Goal: Task Accomplishment & Management: Use online tool/utility

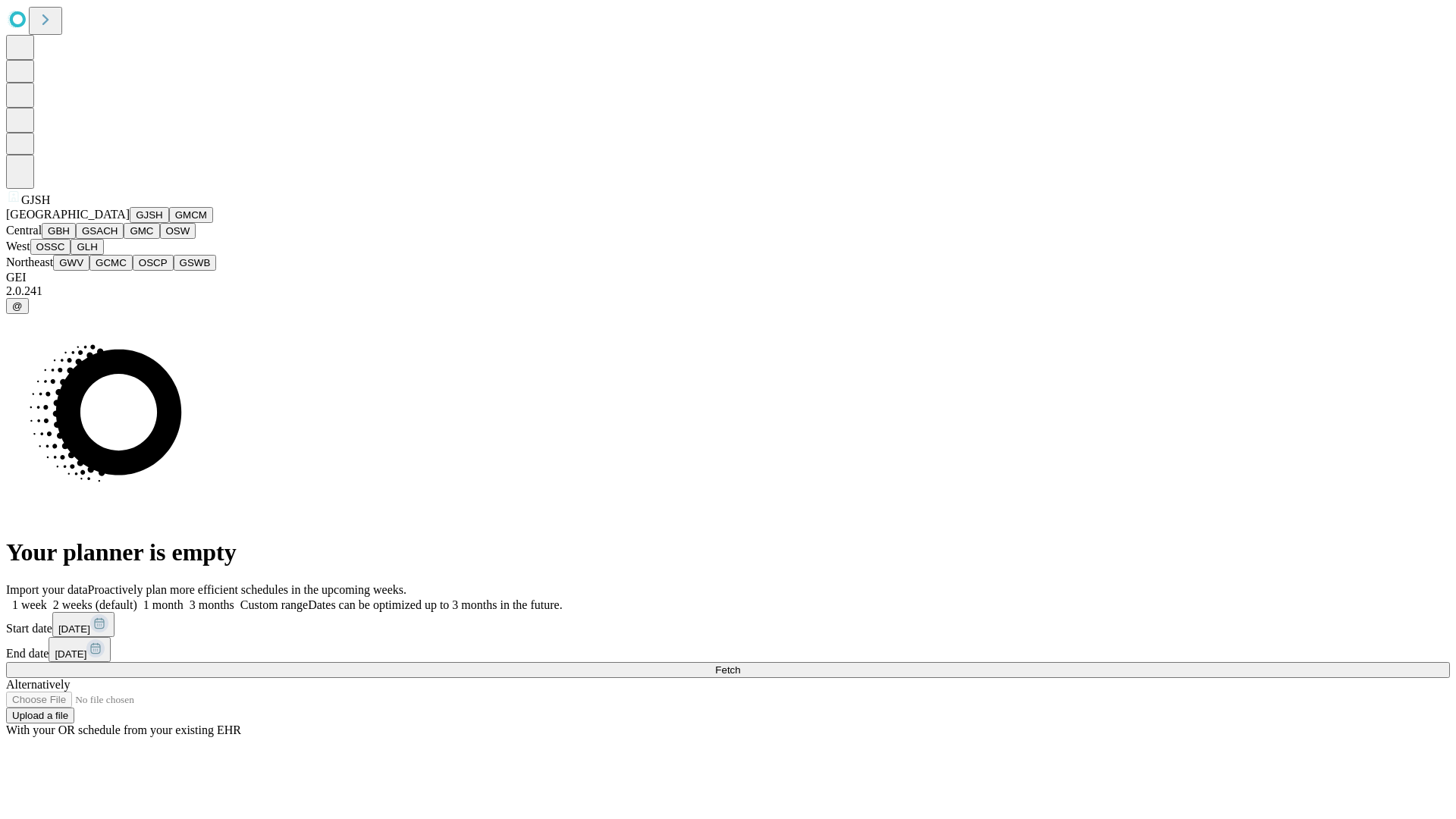
click at [129, 223] on button "GJSH" at bounding box center [149, 215] width 40 height 16
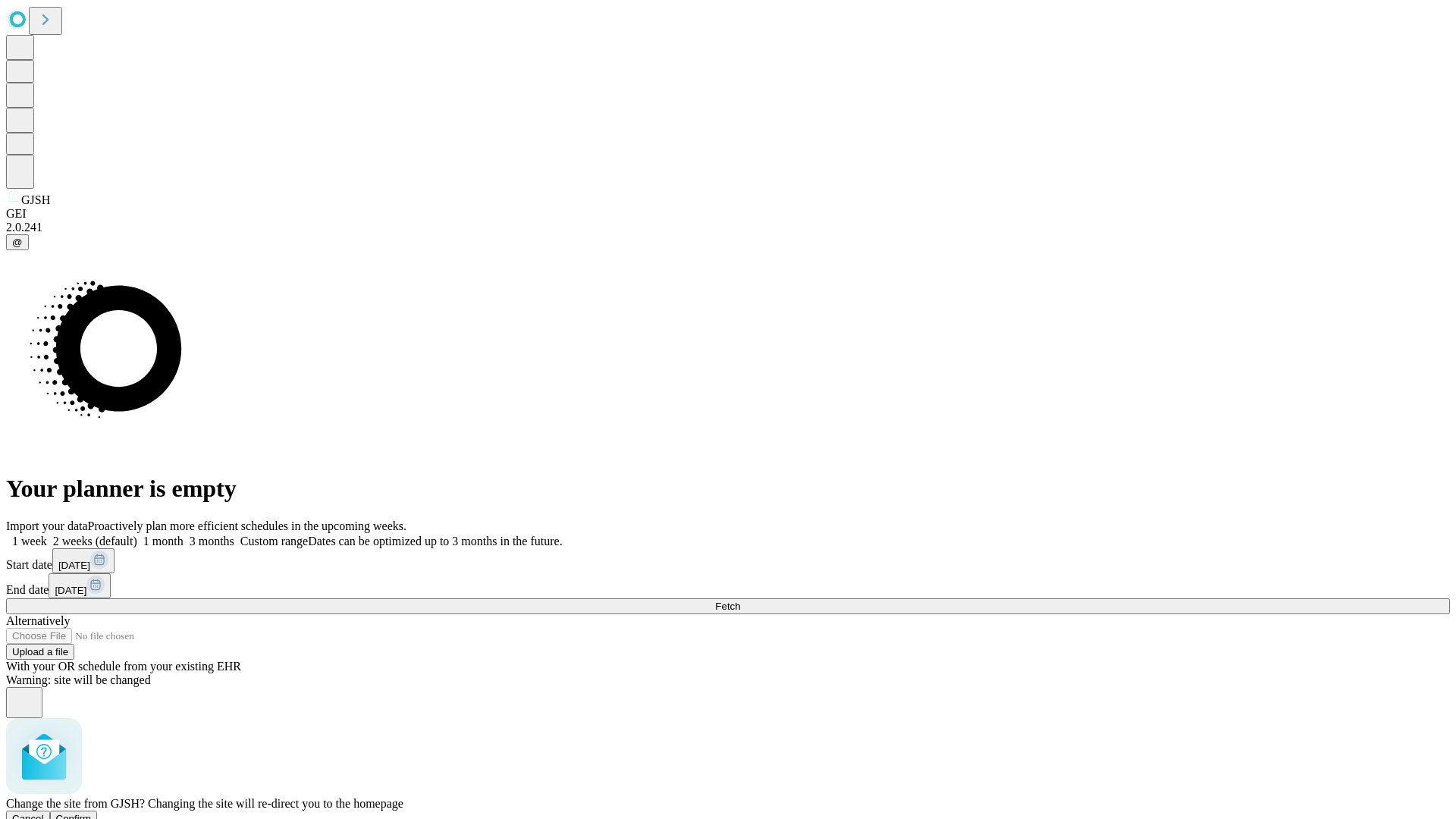
click at [91, 813] on span "Confirm" at bounding box center [74, 818] width 36 height 12
click at [47, 534] on label "1 week" at bounding box center [26, 541] width 41 height 13
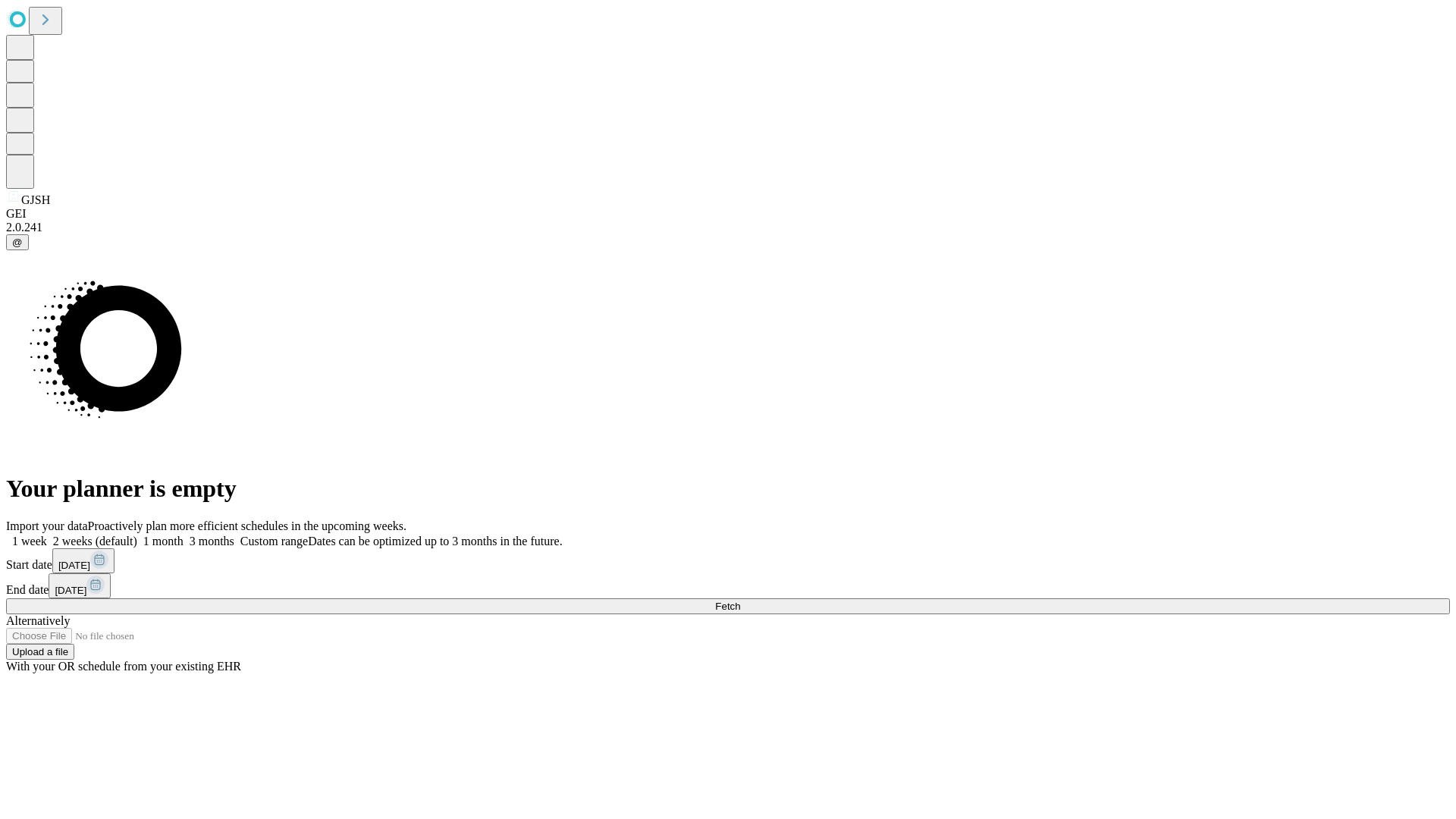
click at [740, 600] on span "Fetch" at bounding box center [727, 606] width 25 height 12
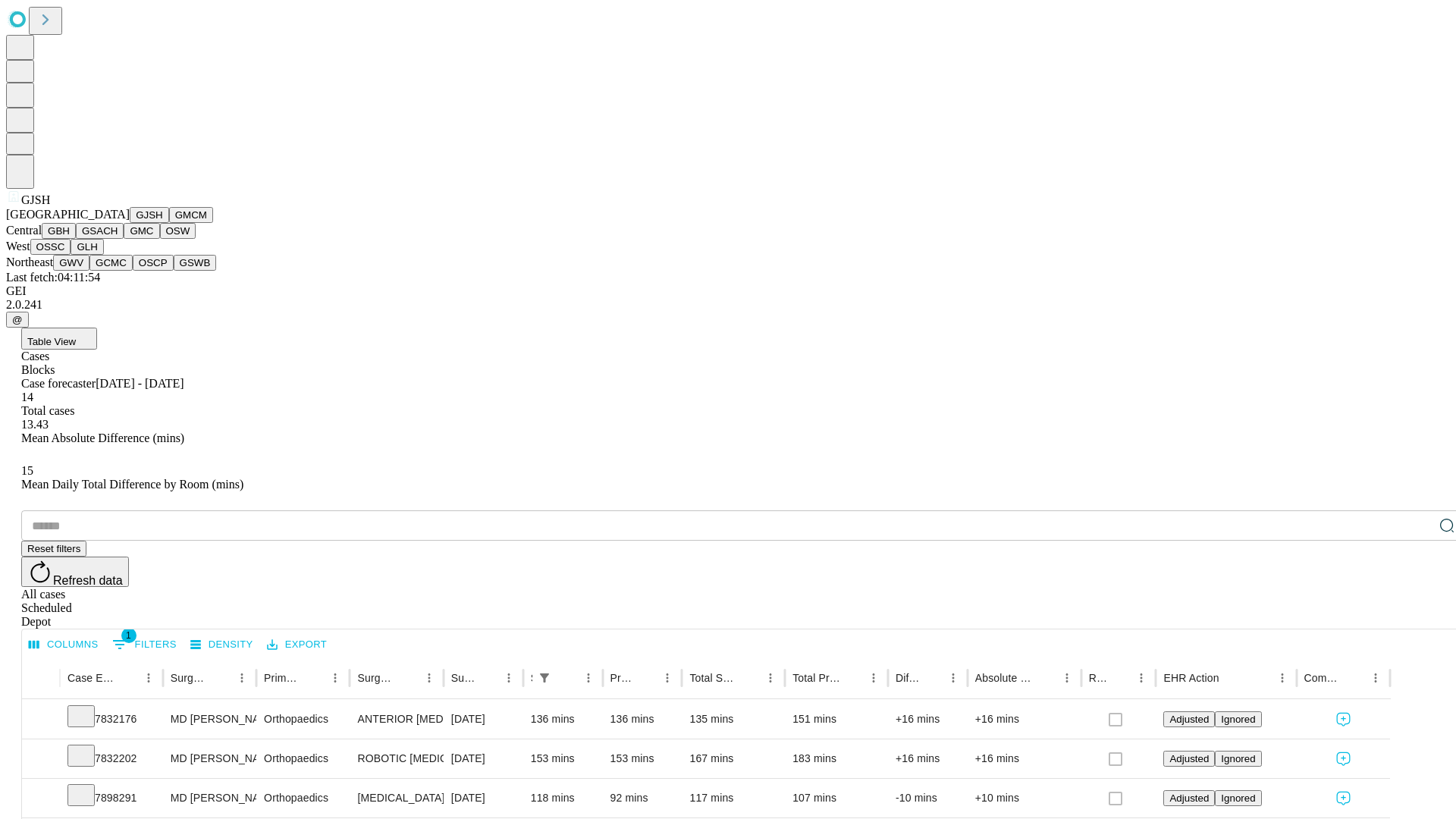
click at [169, 223] on button "GMCM" at bounding box center [191, 215] width 44 height 16
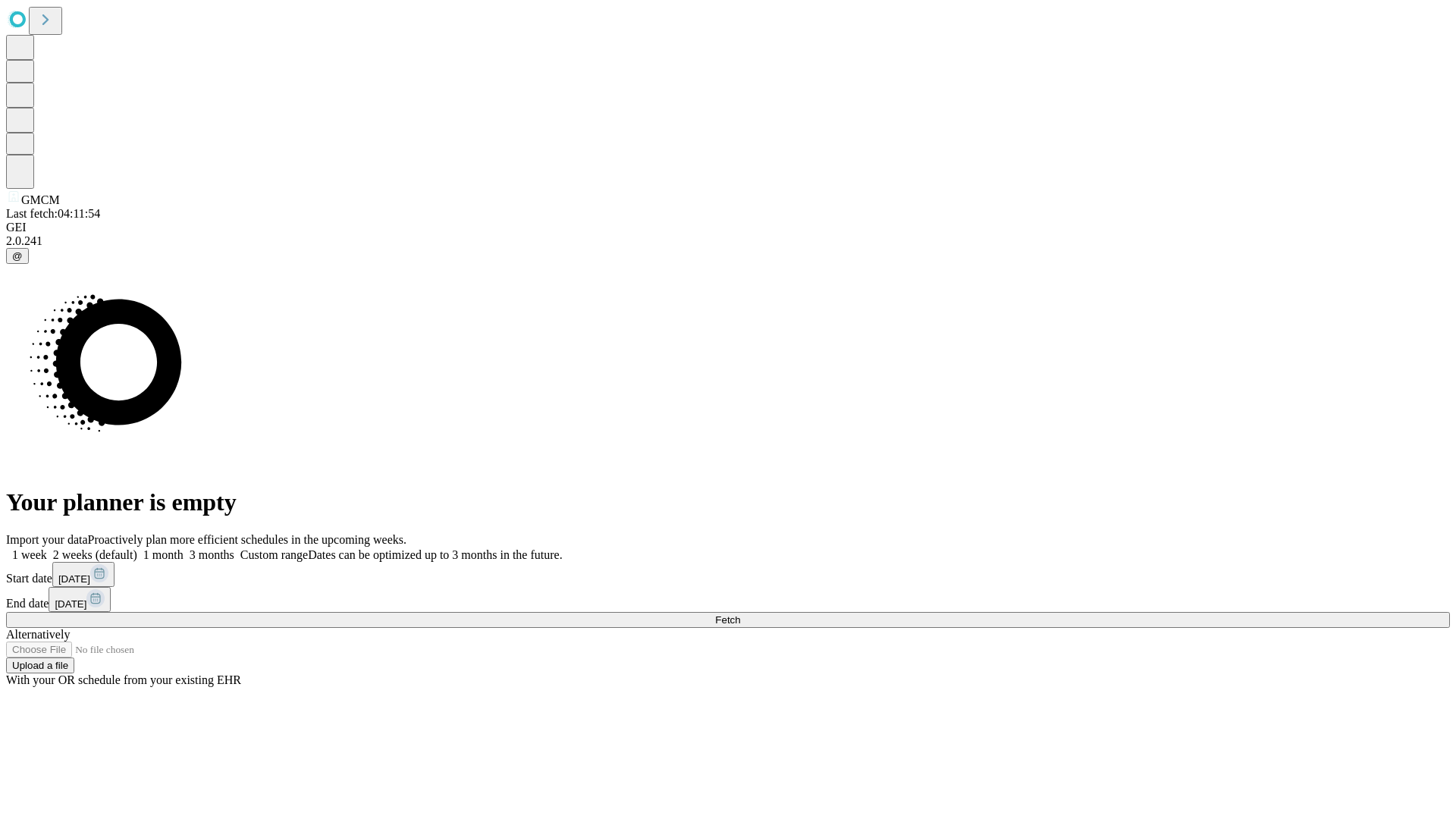
click at [47, 548] on label "1 week" at bounding box center [26, 555] width 41 height 13
click at [740, 614] on span "Fetch" at bounding box center [727, 620] width 25 height 12
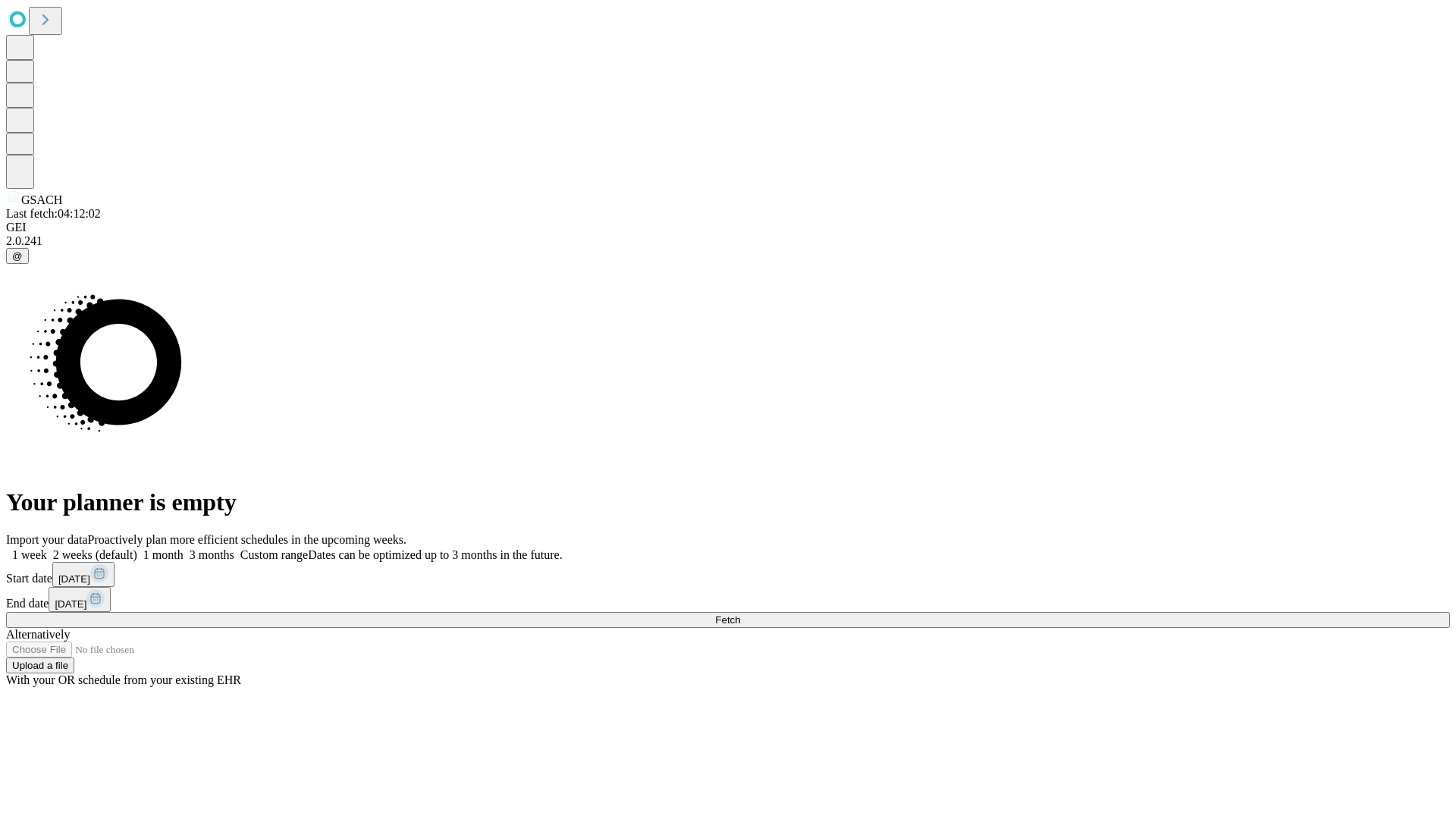
click at [47, 548] on label "1 week" at bounding box center [26, 555] width 41 height 13
click at [740, 614] on span "Fetch" at bounding box center [727, 620] width 25 height 12
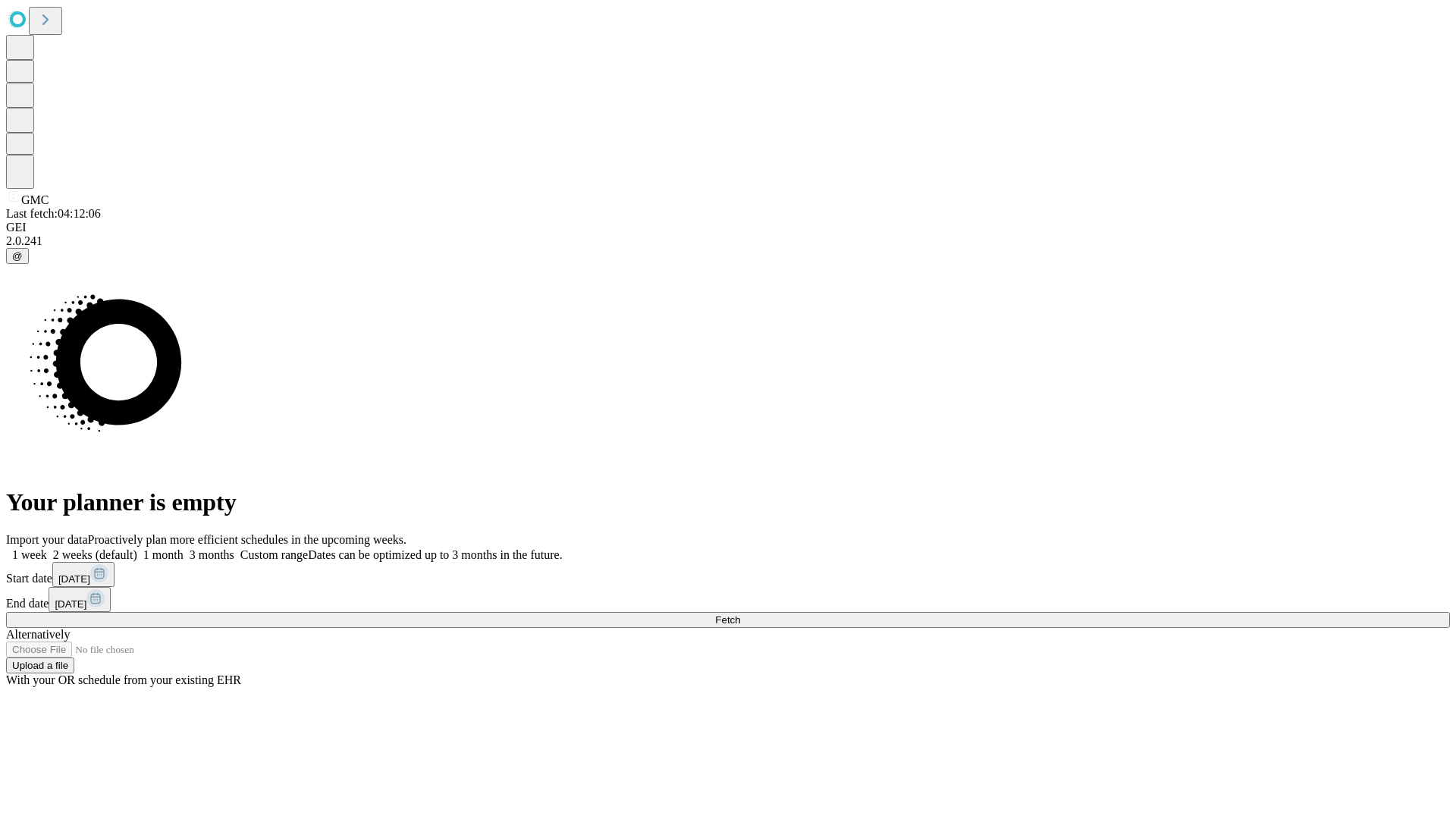
click at [47, 548] on label "1 week" at bounding box center [26, 555] width 41 height 13
click at [740, 614] on span "Fetch" at bounding box center [727, 620] width 25 height 12
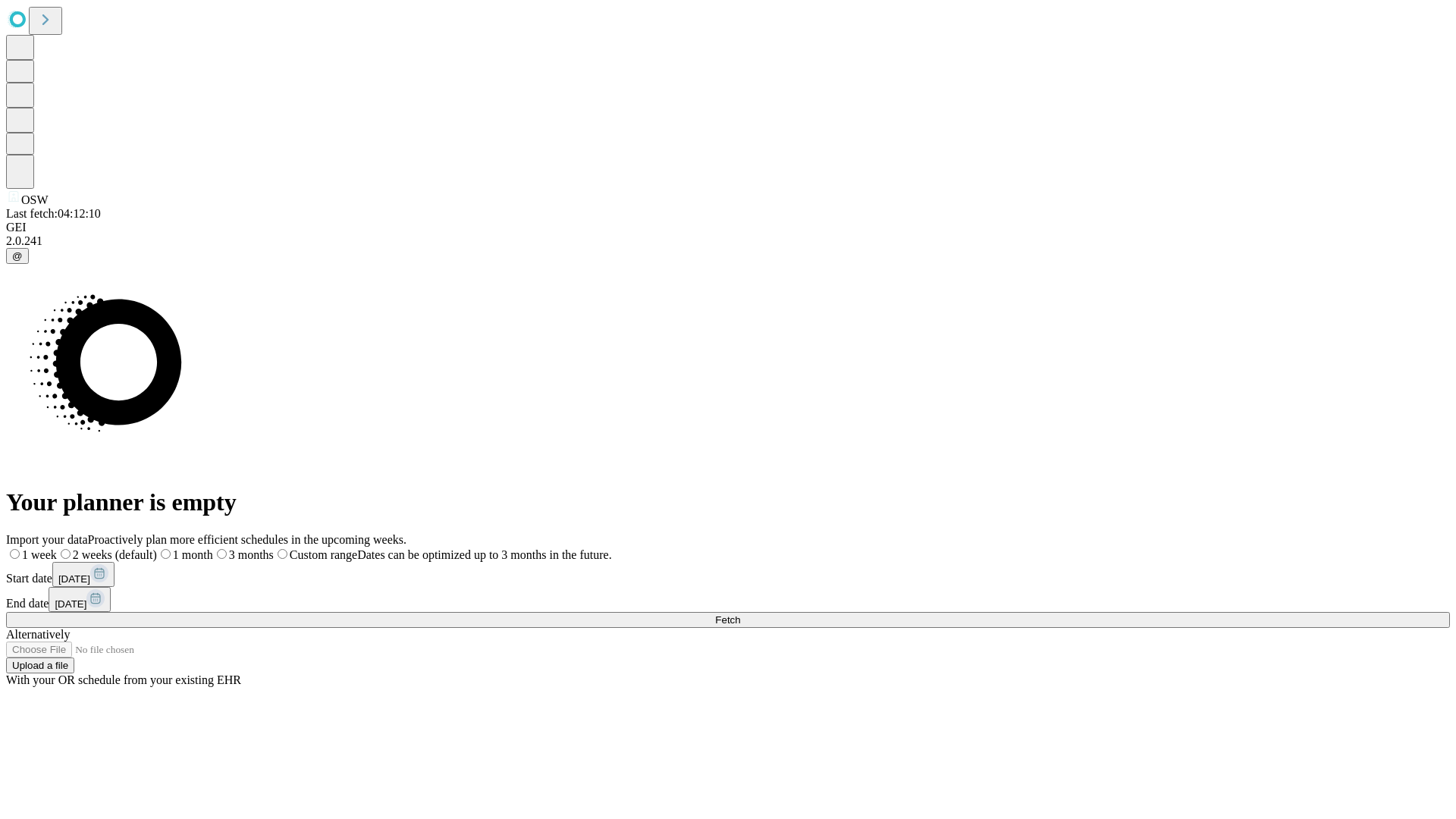
click at [740, 614] on span "Fetch" at bounding box center [727, 620] width 25 height 12
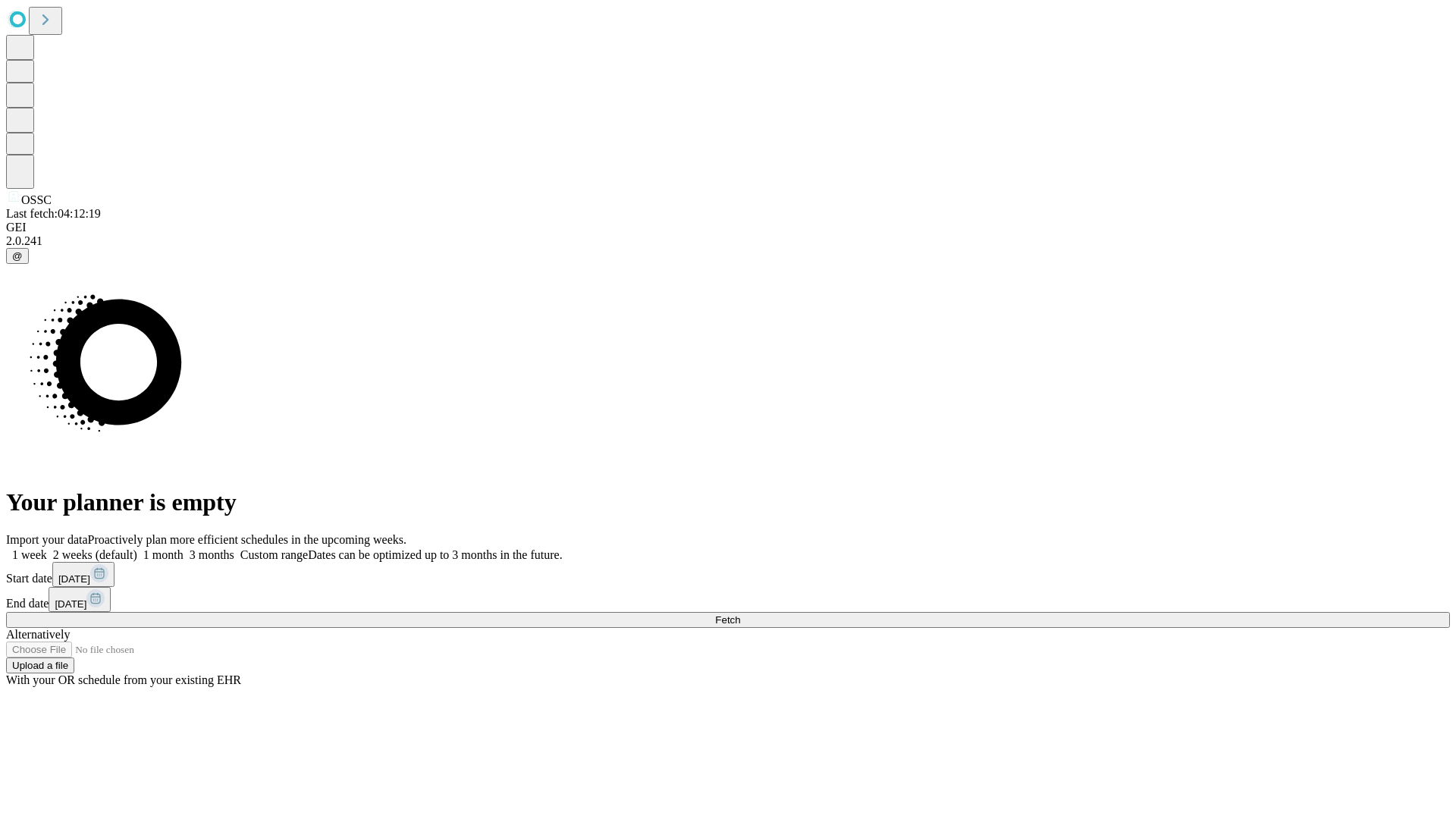
click at [740, 614] on span "Fetch" at bounding box center [727, 620] width 25 height 12
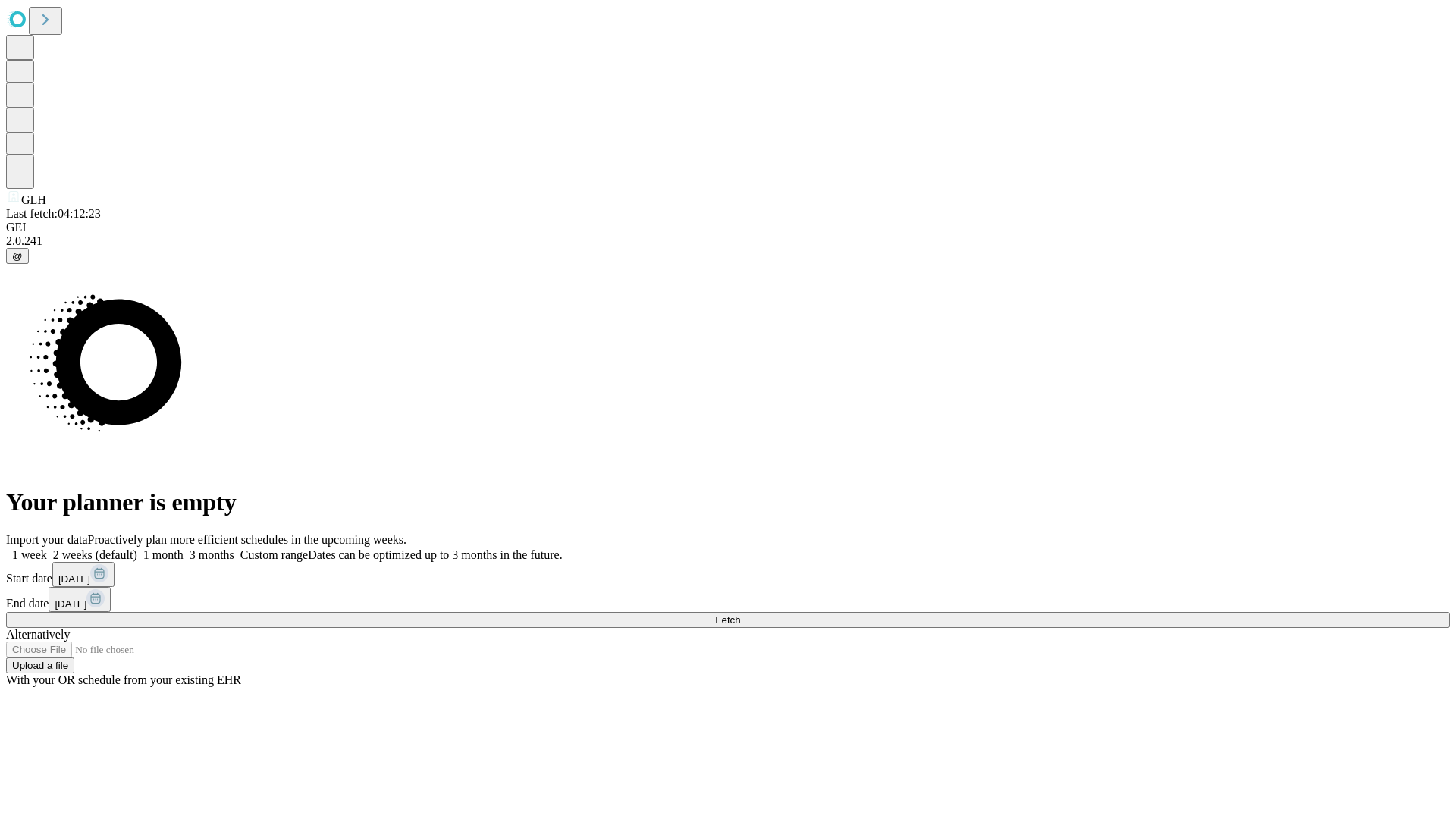
click at [47, 548] on label "1 week" at bounding box center [26, 555] width 41 height 13
click at [740, 614] on span "Fetch" at bounding box center [727, 620] width 25 height 12
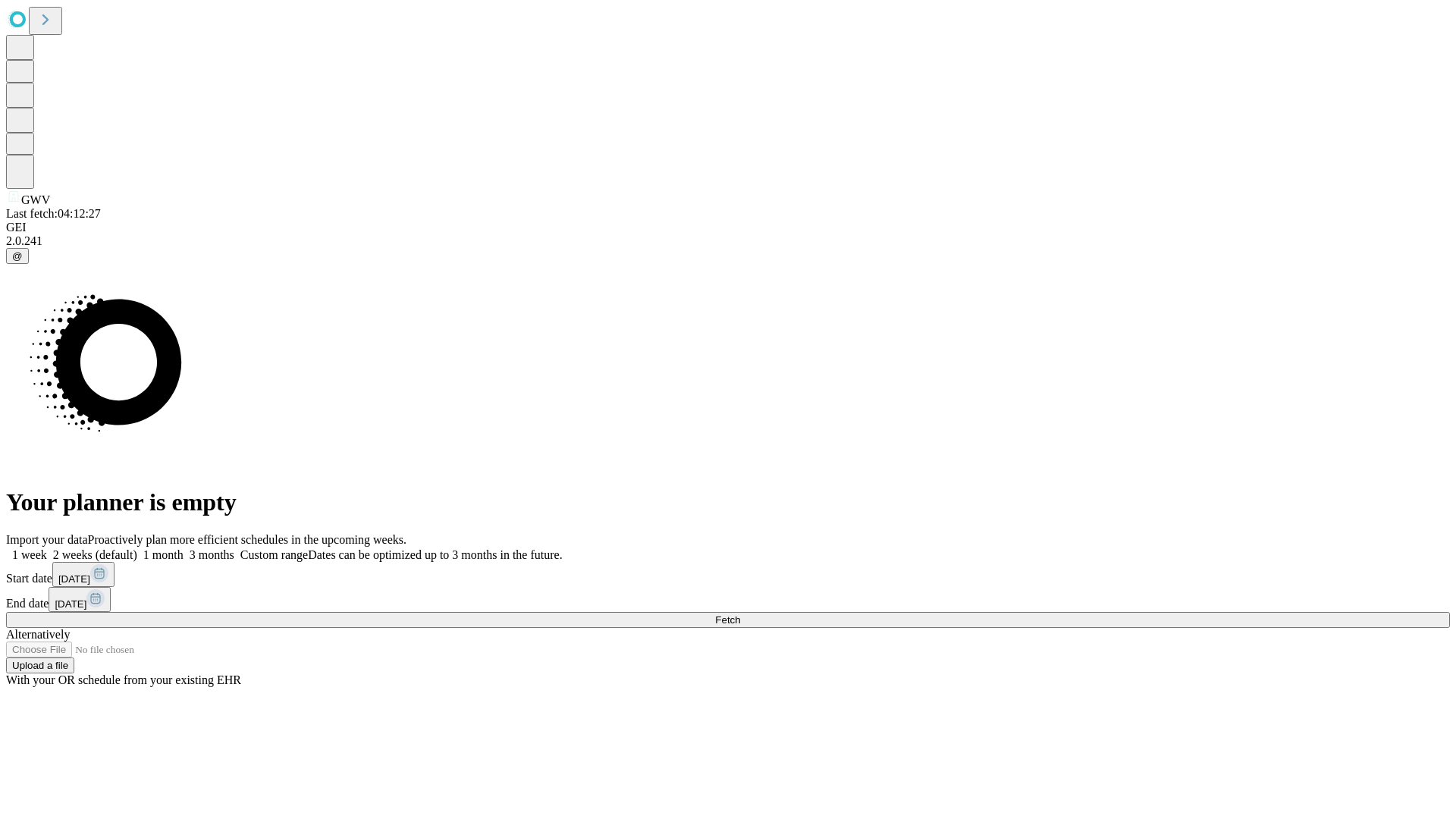
click at [47, 548] on label "1 week" at bounding box center [26, 555] width 41 height 13
click at [740, 614] on span "Fetch" at bounding box center [727, 620] width 25 height 12
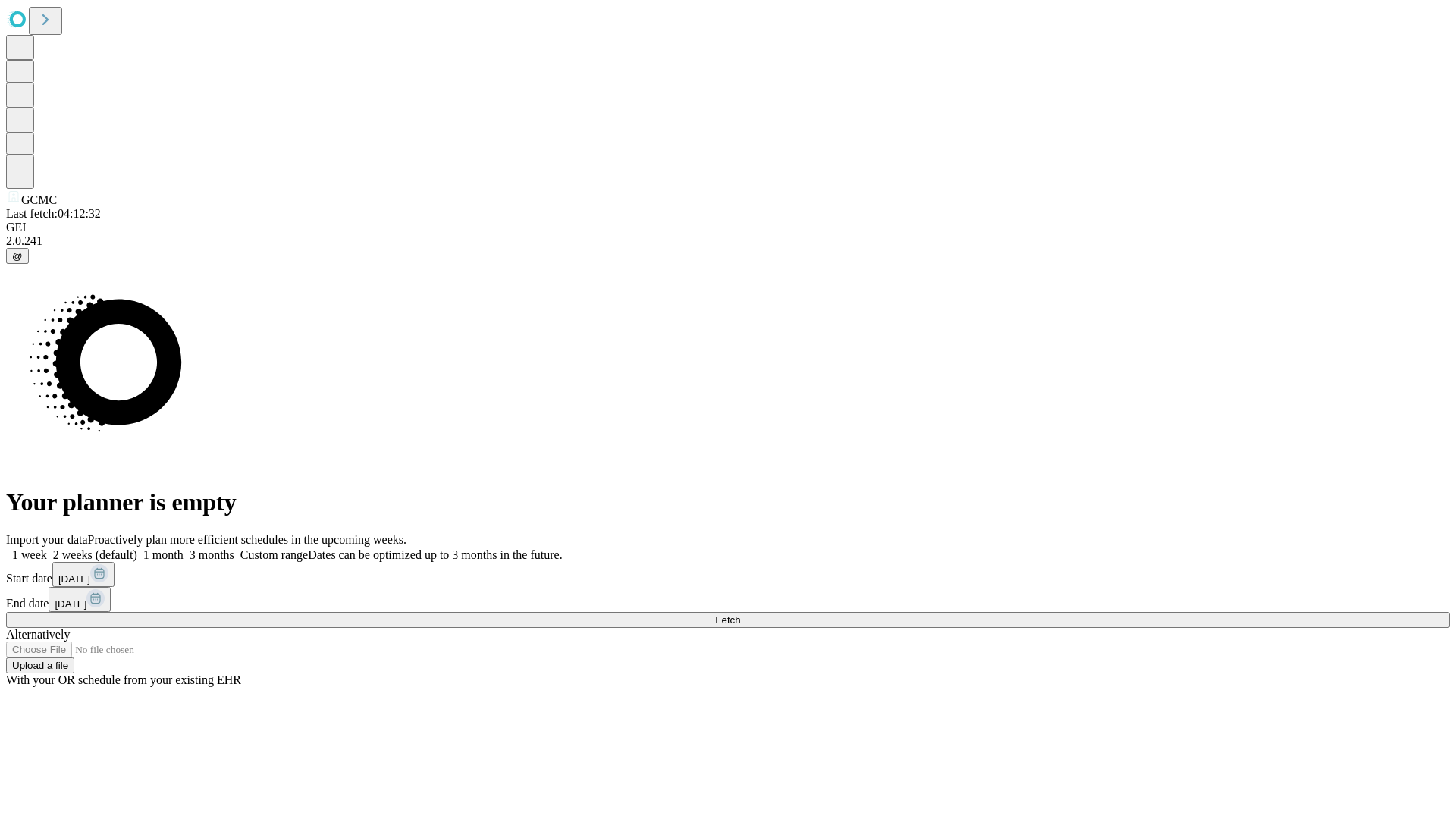
click at [740, 614] on span "Fetch" at bounding box center [727, 620] width 25 height 12
